Goal: Task Accomplishment & Management: Use online tool/utility

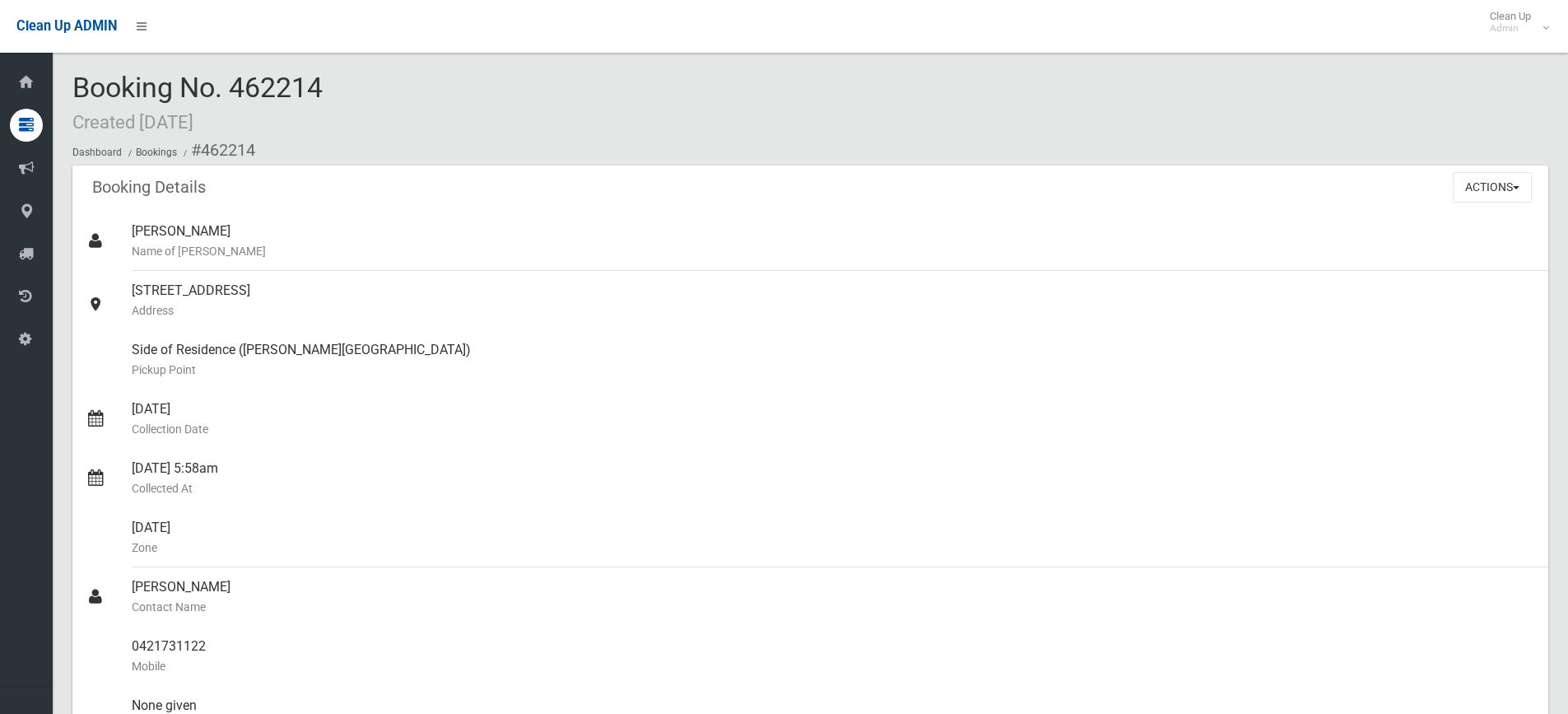
scroll to position [988, 0]
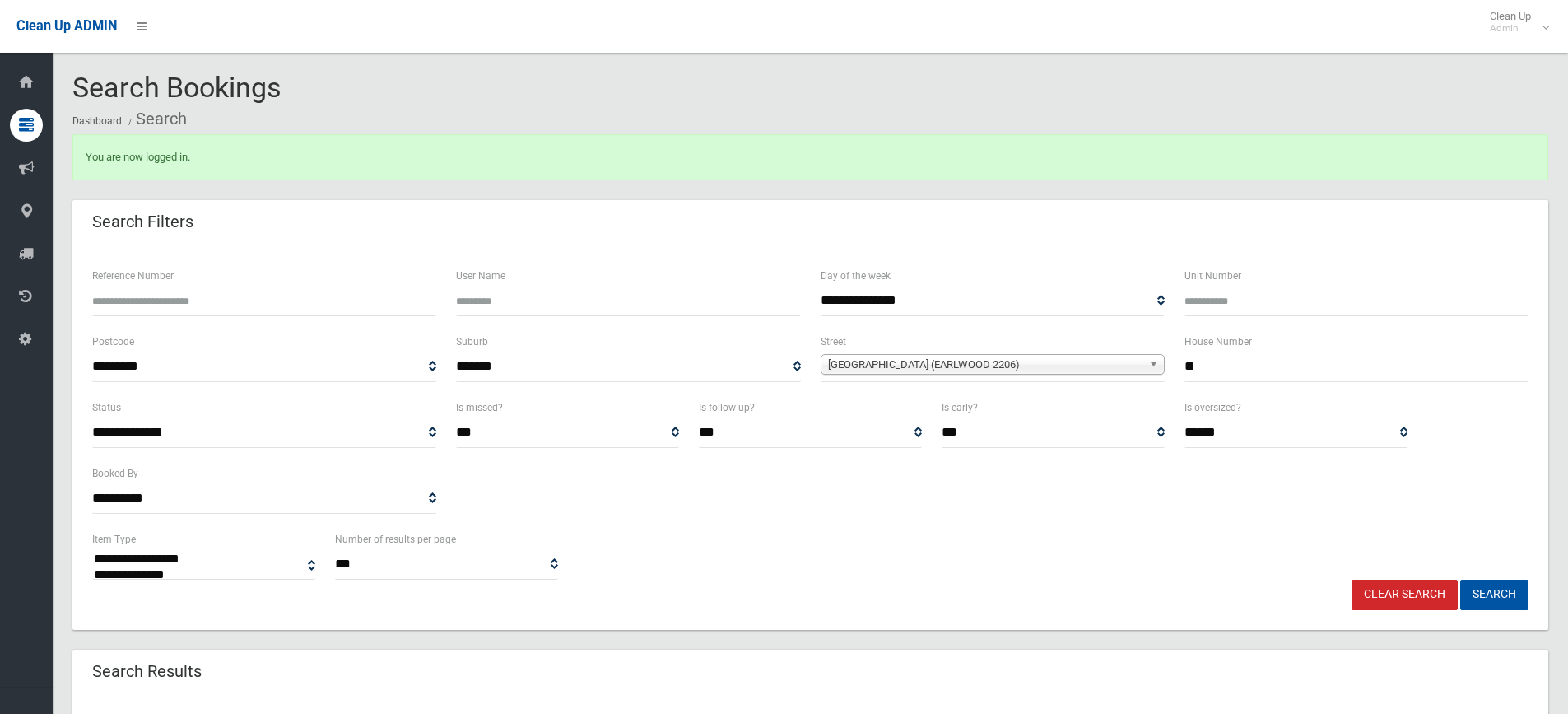
select select
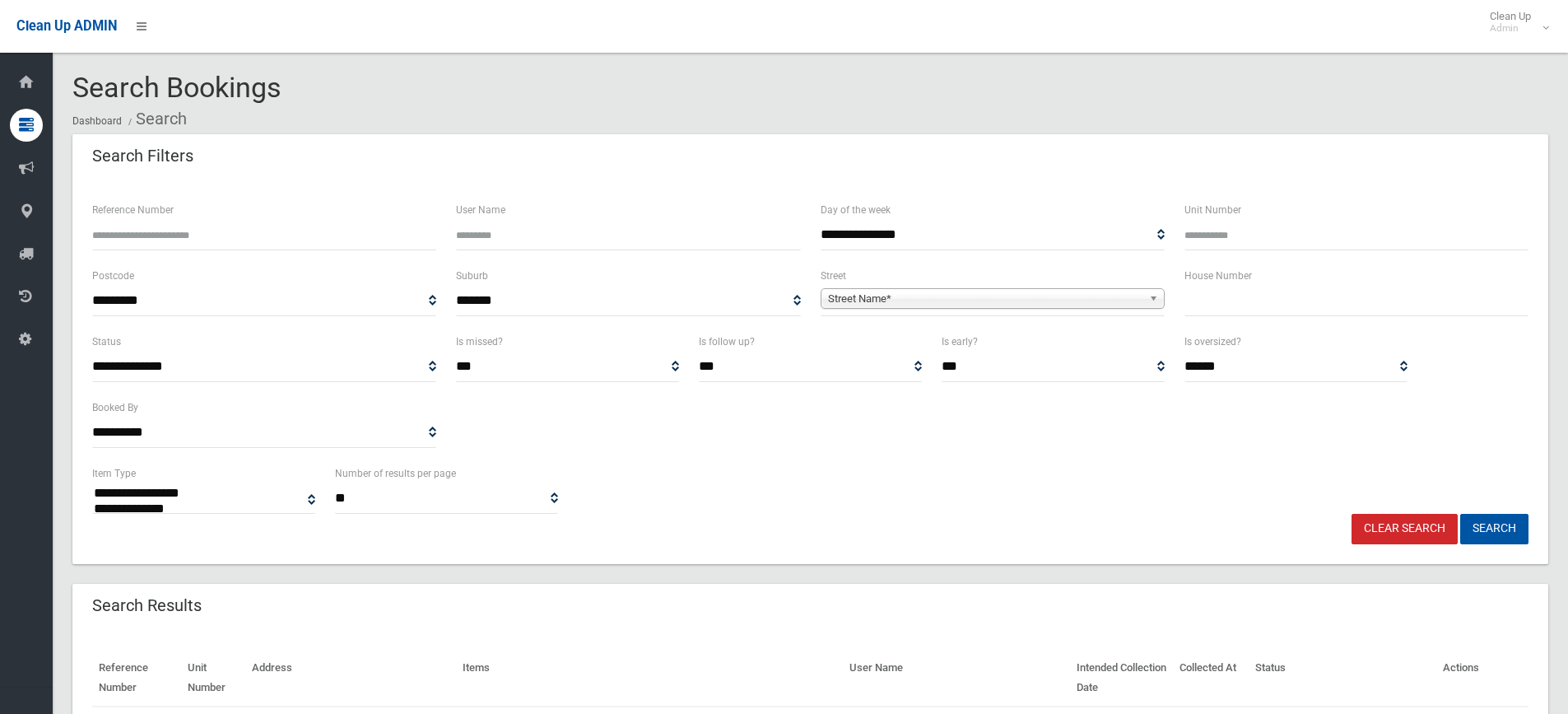
select select
click at [1243, 308] on input "text" at bounding box center [1356, 301] width 344 height 30
click at [1208, 299] on input "text" at bounding box center [1356, 301] width 344 height 30
type input "****"
click at [954, 297] on span "Street Name*" at bounding box center [985, 299] width 315 height 19
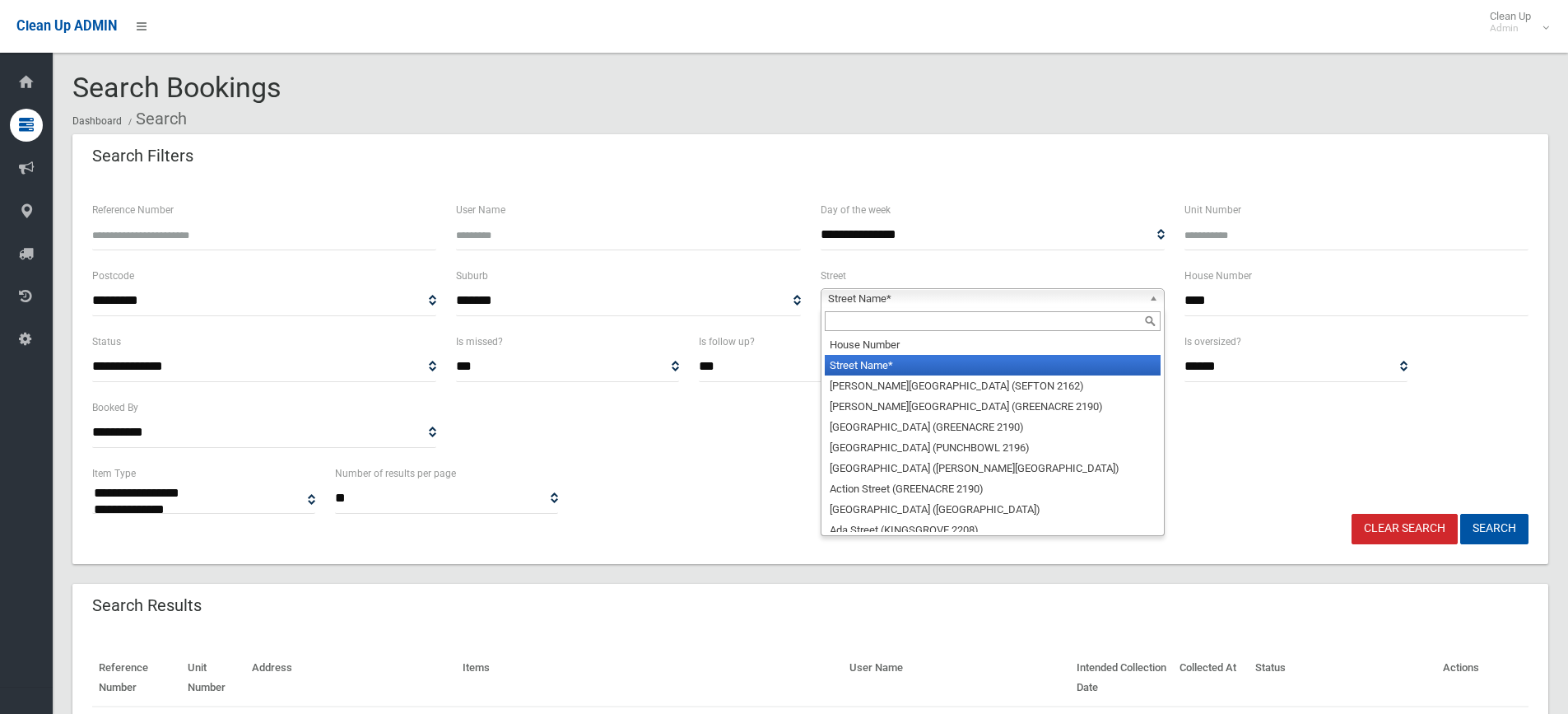
click at [832, 320] on input "text" at bounding box center [993, 321] width 336 height 19
click at [872, 321] on input "text" at bounding box center [993, 321] width 336 height 19
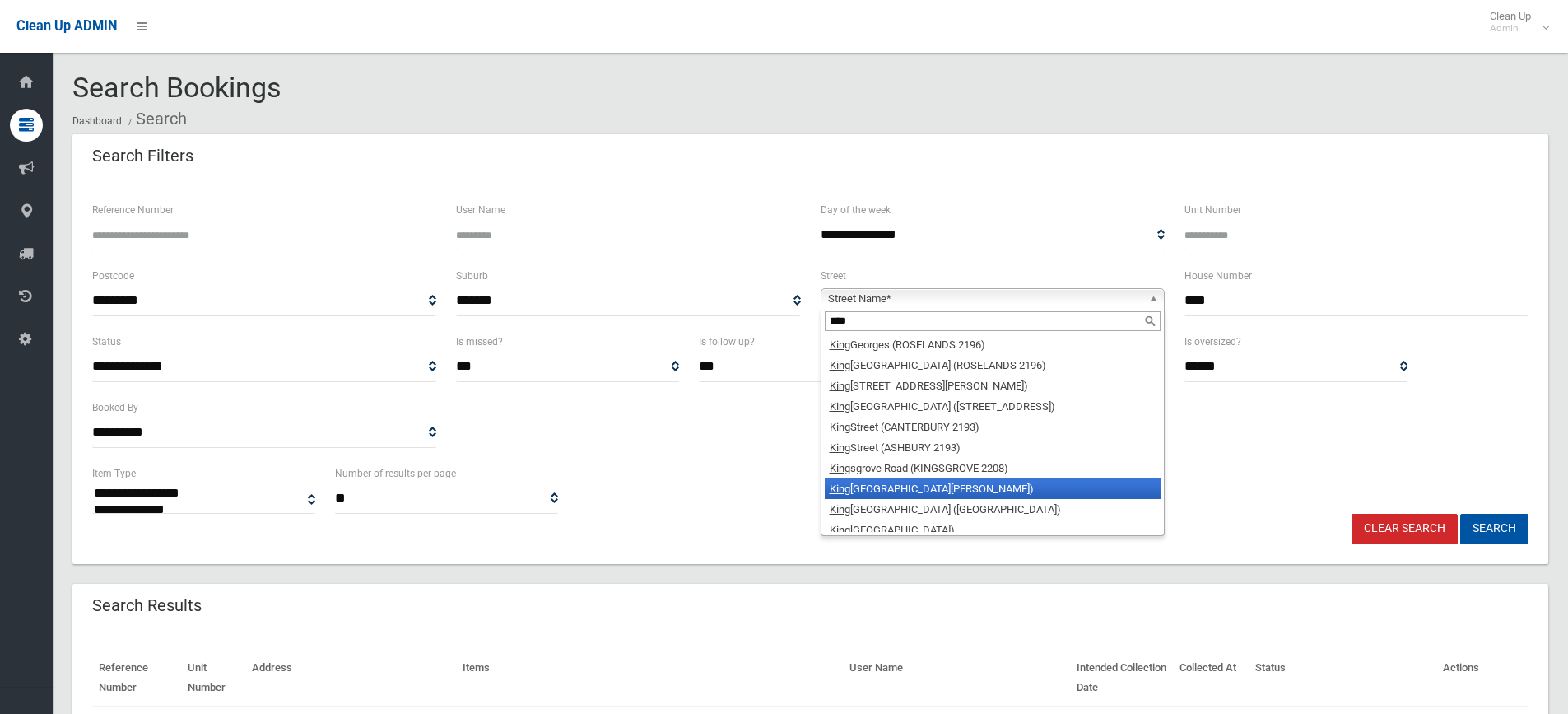
type input "****"
click at [970, 485] on li "[GEOGRAPHIC_DATA] ([PERSON_NAME][GEOGRAPHIC_DATA])" at bounding box center [993, 488] width 336 height 20
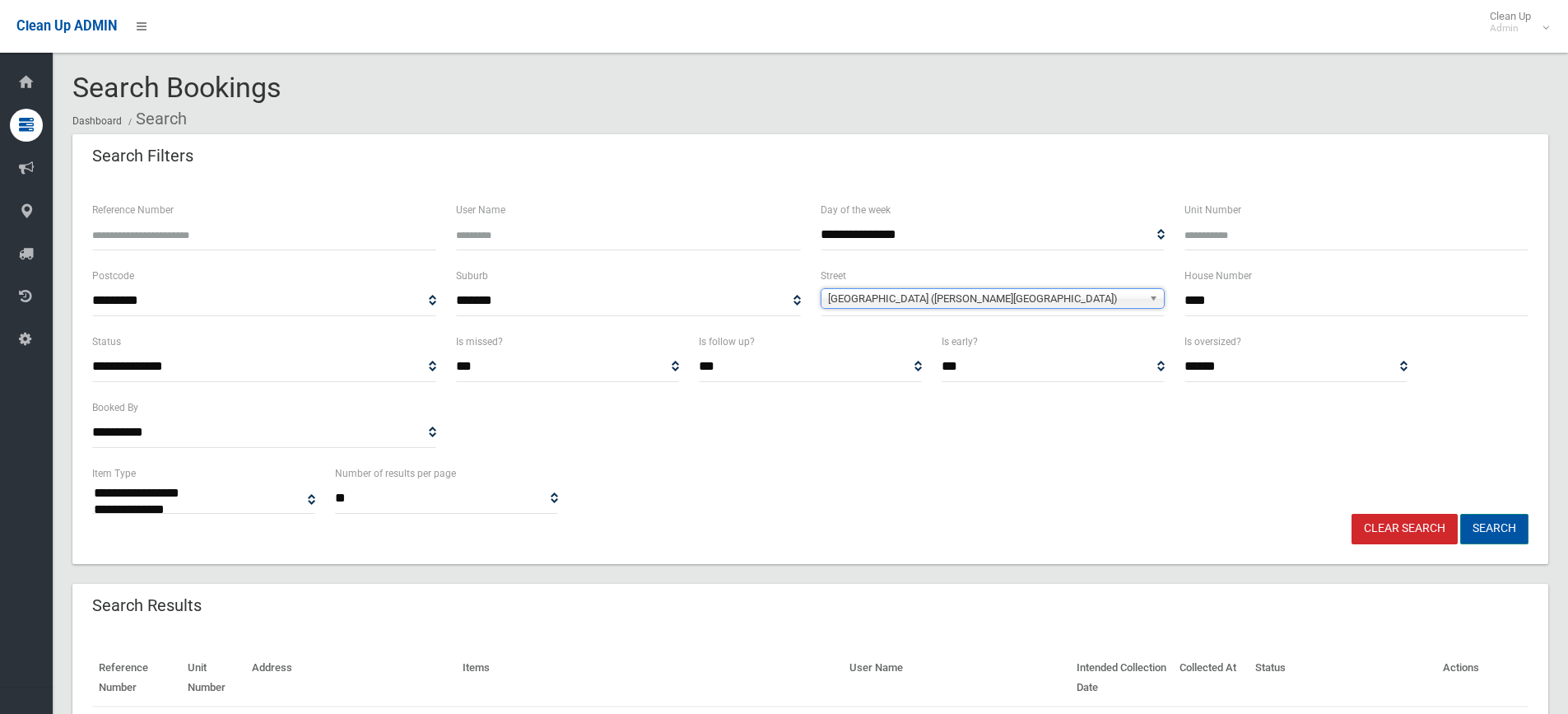
click at [1493, 524] on button "Search" at bounding box center [1494, 529] width 68 height 30
select select
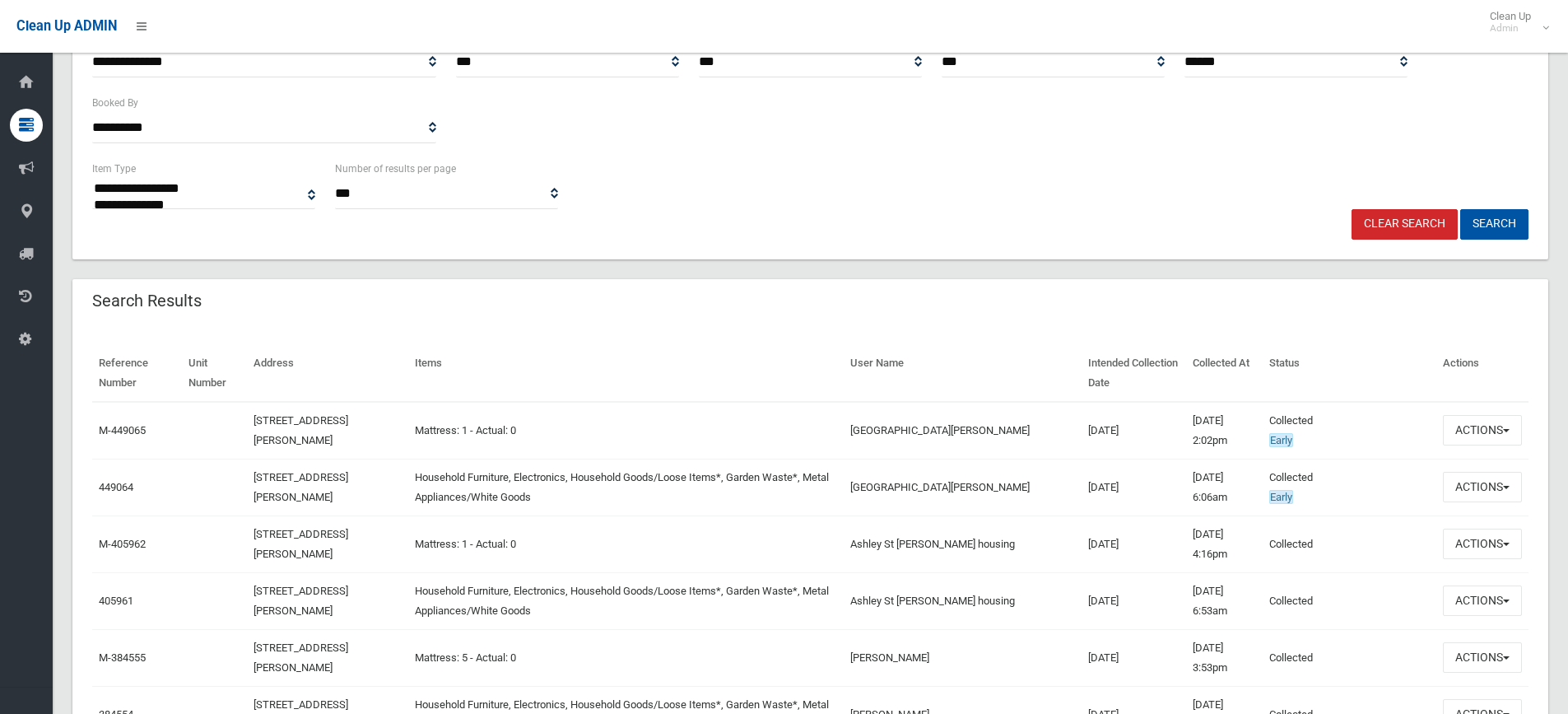
scroll to position [329, 0]
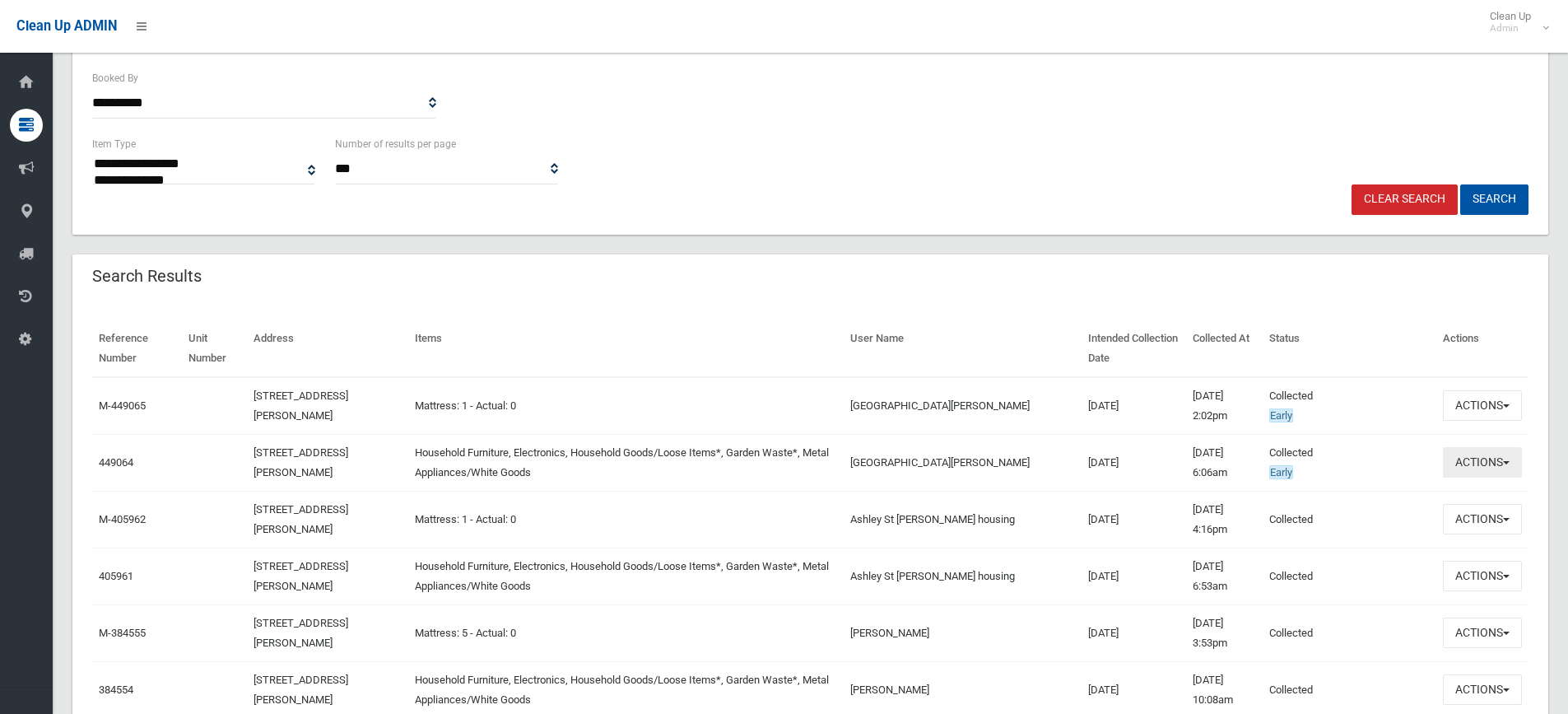
click at [1480, 460] on button "Actions" at bounding box center [1481, 462] width 79 height 30
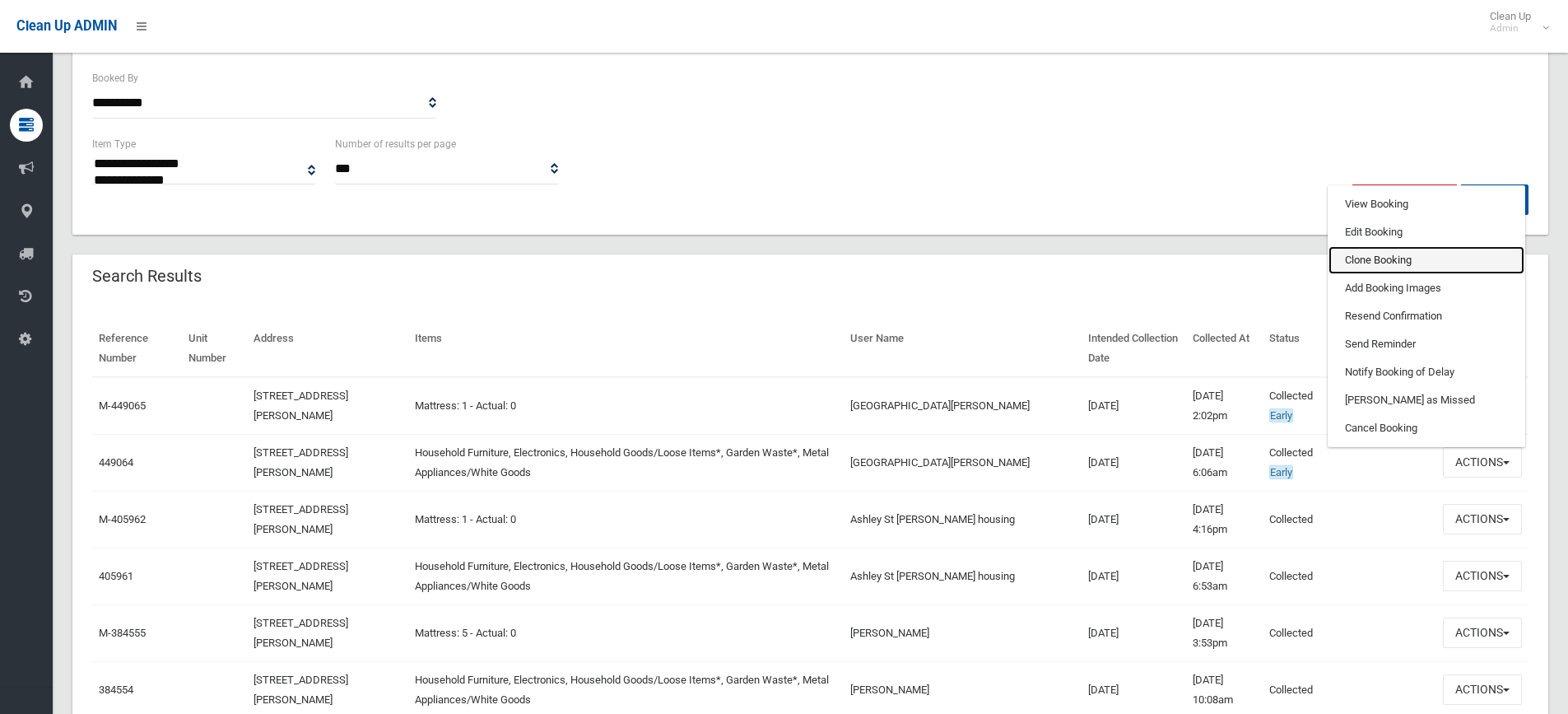
click at [1357, 267] on link "Clone Booking" at bounding box center [1426, 260] width 195 height 28
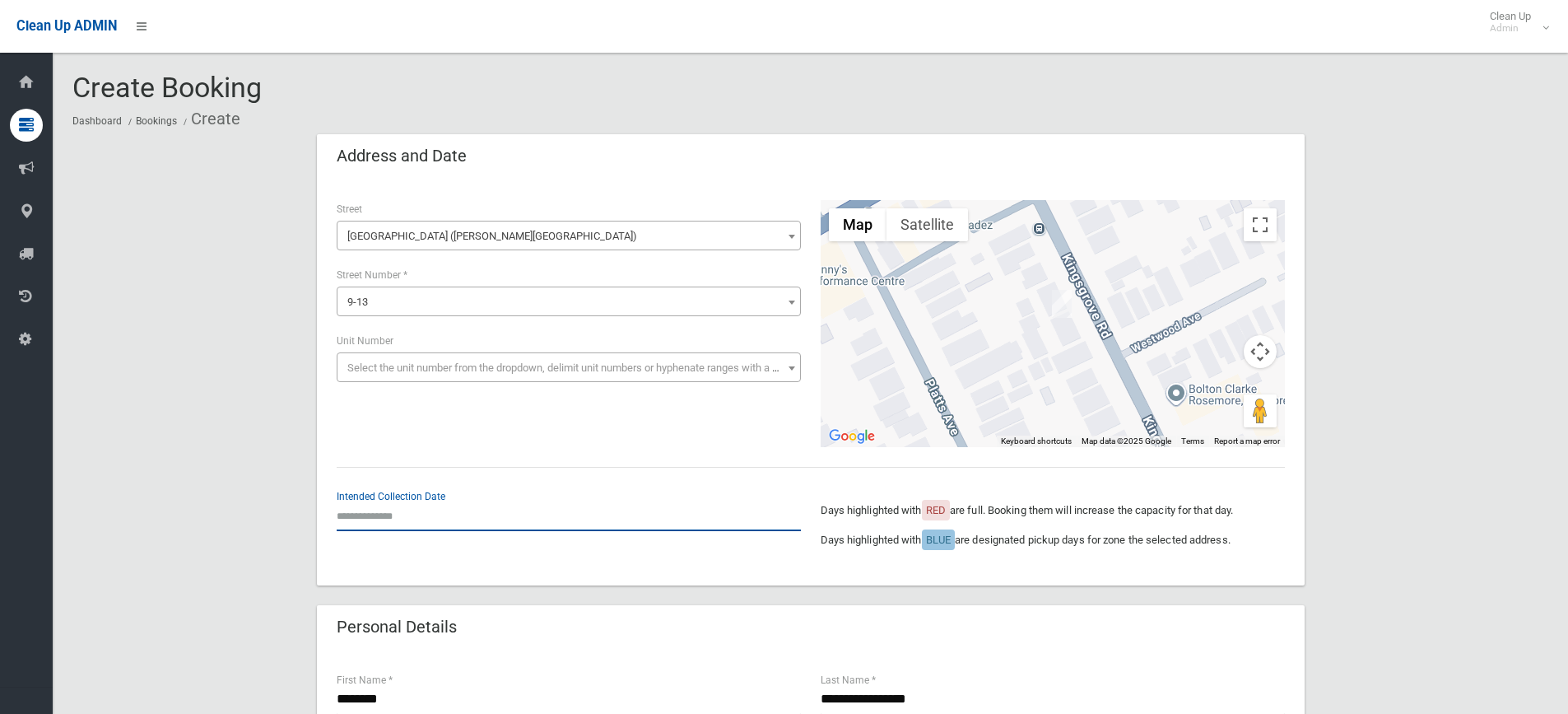
click at [371, 518] on input "text" at bounding box center [569, 516] width 464 height 30
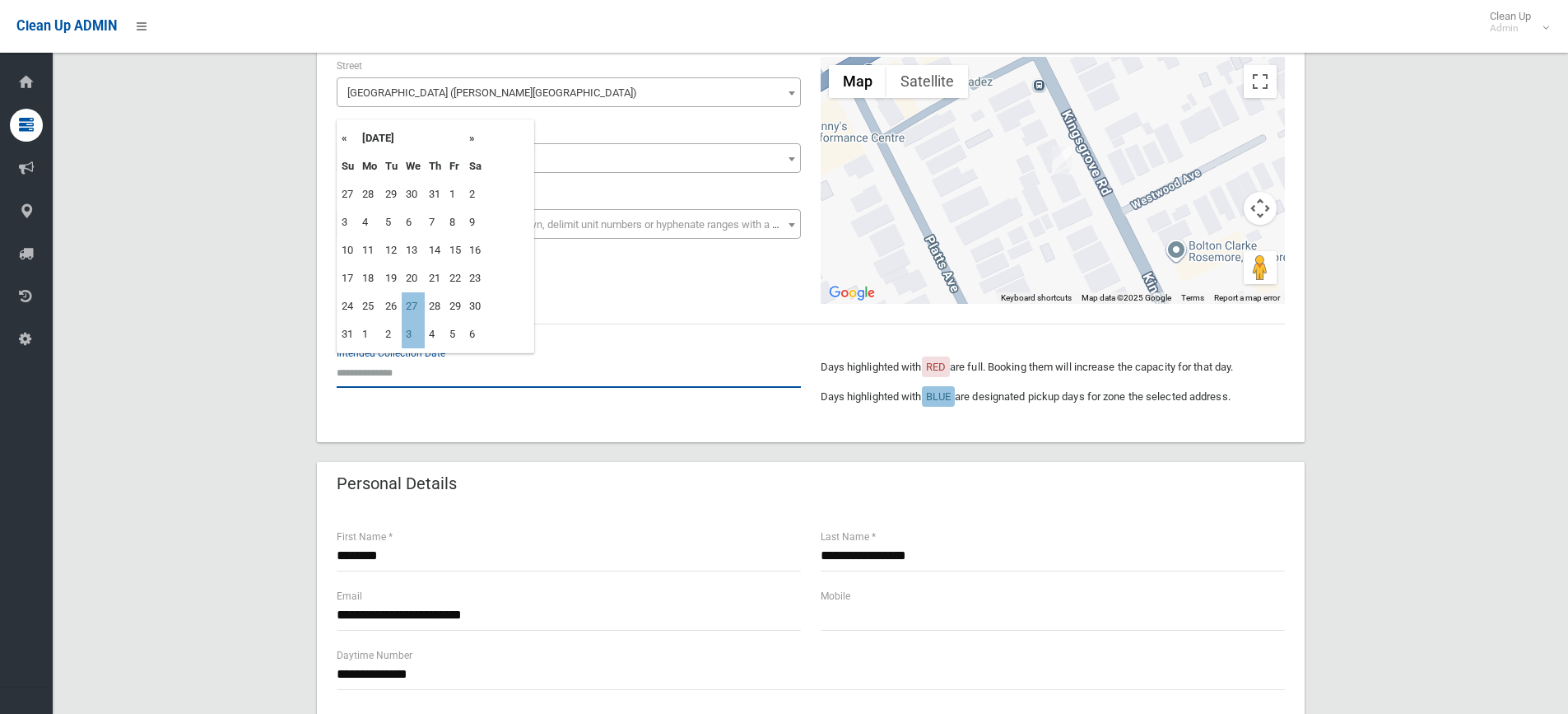
scroll to position [247, 0]
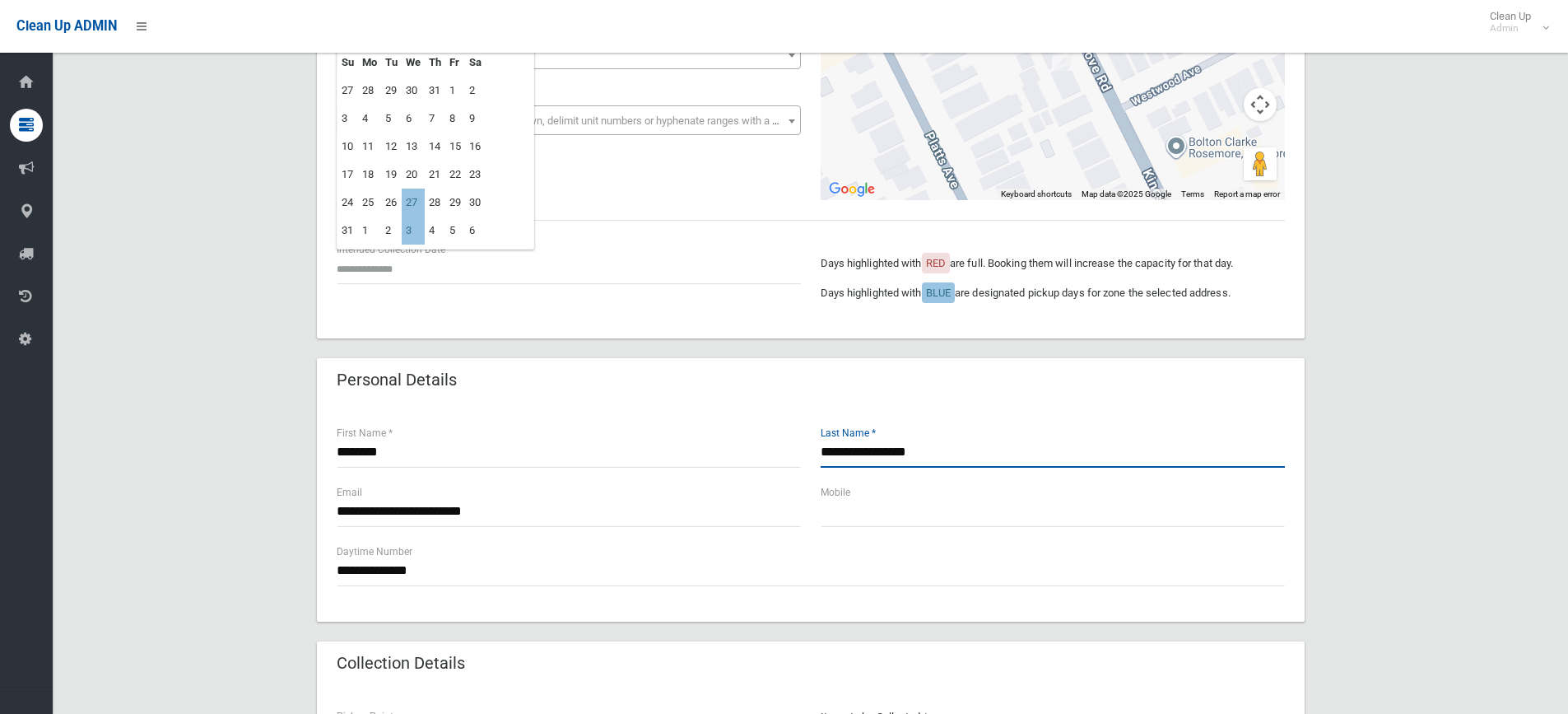
click at [886, 449] on input "**********" at bounding box center [1052, 452] width 464 height 30
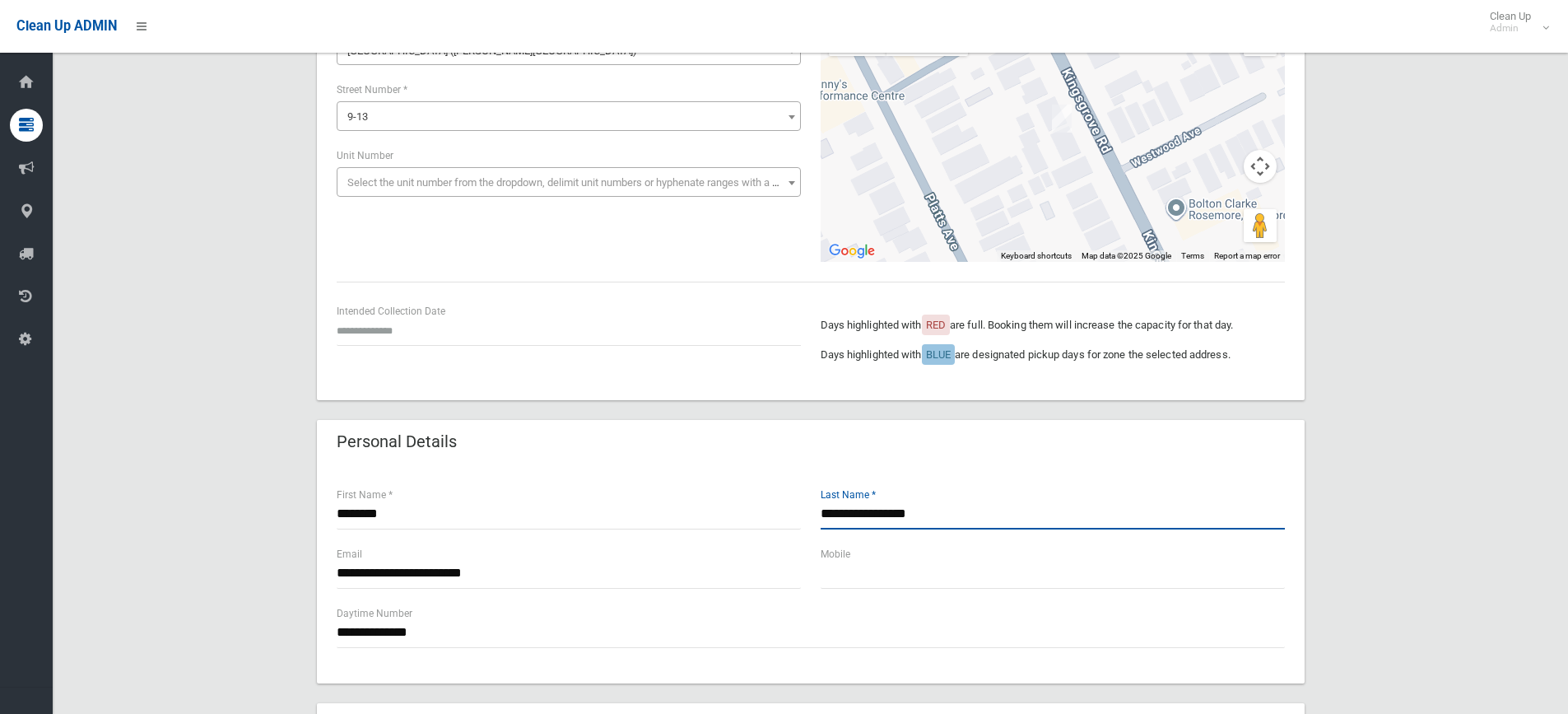
scroll to position [0, 0]
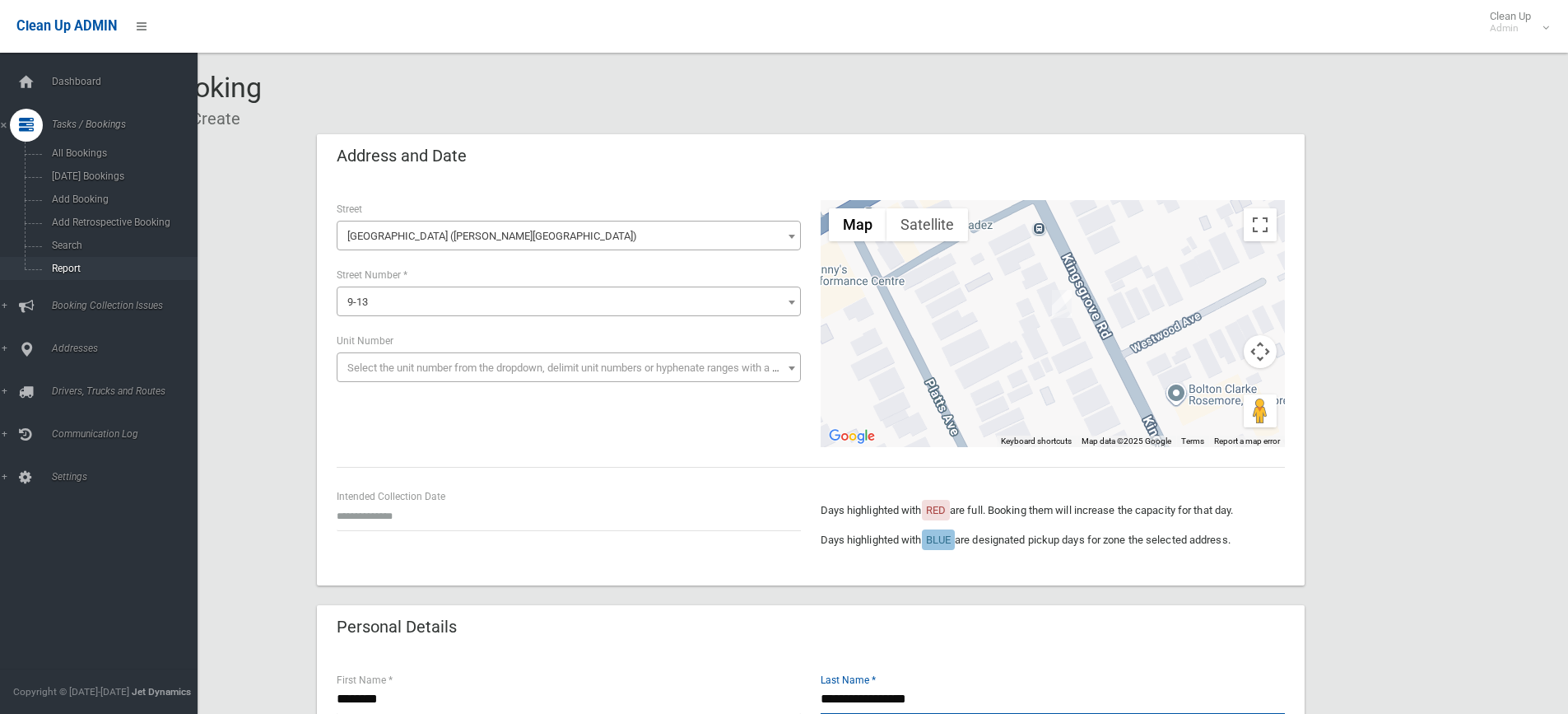
type input "**********"
